Goal: Check status: Check status

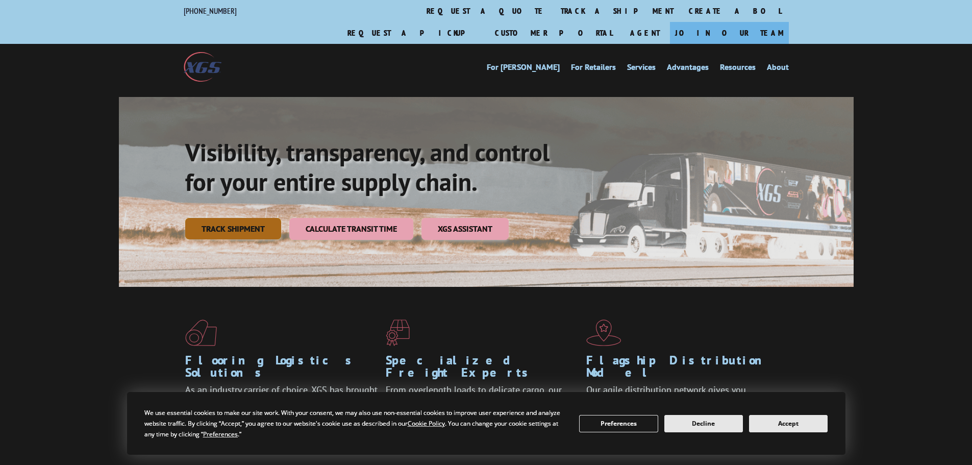
click at [245, 218] on link "Track shipment" at bounding box center [233, 228] width 96 height 21
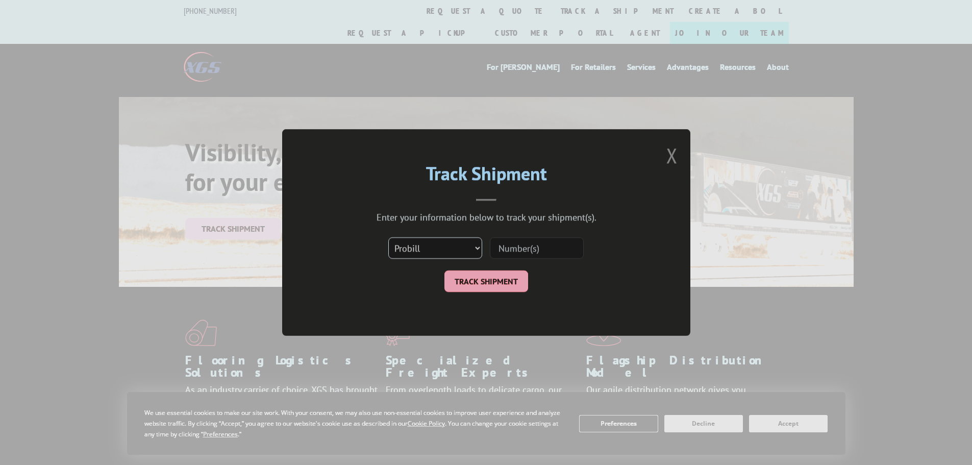
click at [478, 252] on select "Select category... Probill BOL PO" at bounding box center [435, 247] width 94 height 21
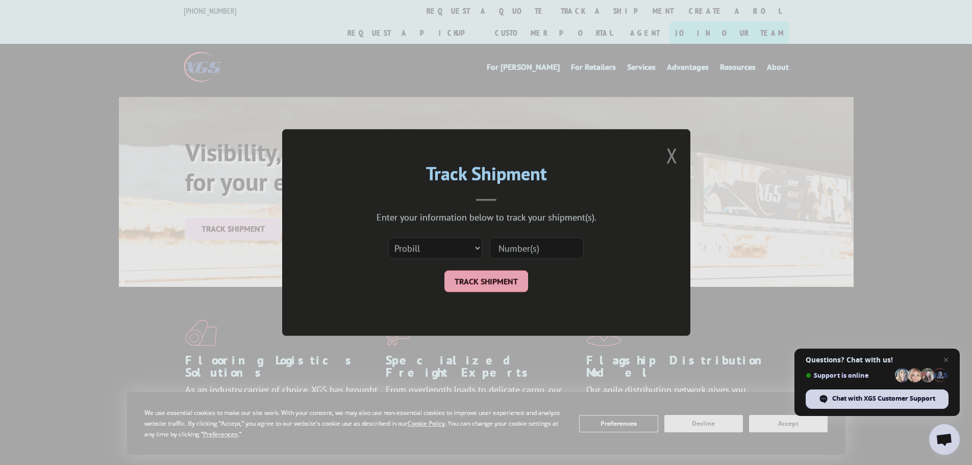
click at [646, 294] on div "Track Shipment Enter your information below to track your shipment(s). Select c…" at bounding box center [486, 232] width 408 height 207
click at [554, 253] on input at bounding box center [537, 247] width 94 height 21
paste input "16137301"
type input "16137301"
click at [477, 280] on button "TRACK SHIPMENT" at bounding box center [486, 280] width 84 height 21
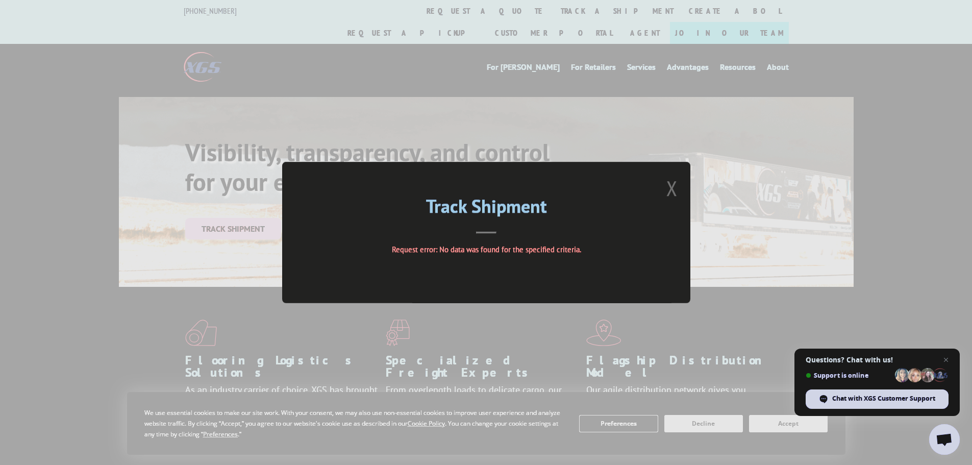
click at [677, 190] on button "Close modal" at bounding box center [671, 187] width 11 height 27
